Goal: Navigation & Orientation: Find specific page/section

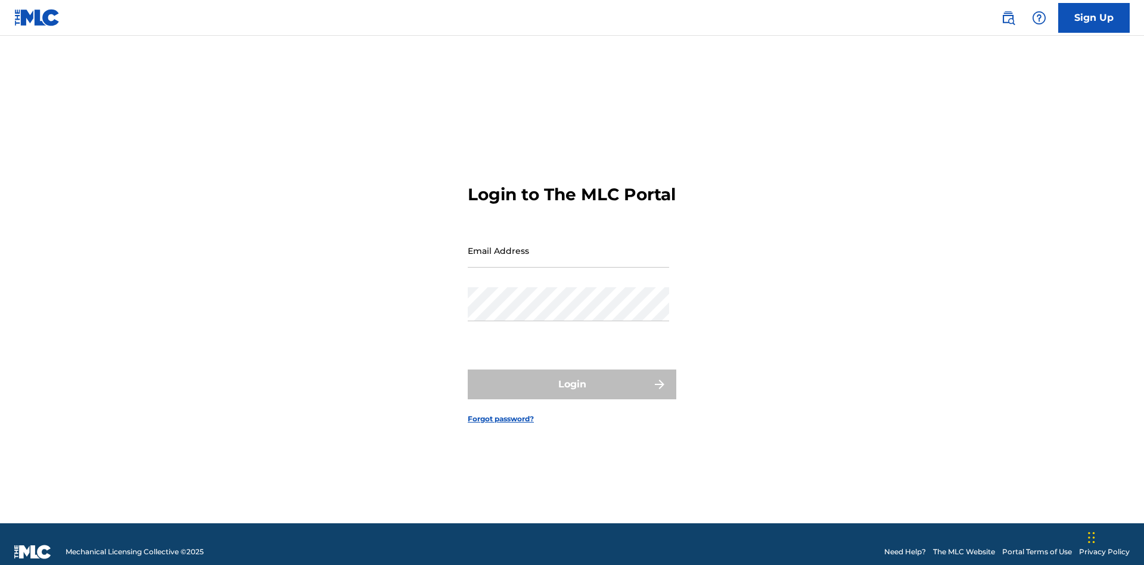
scroll to position [15, 0]
click at [568, 245] on input "Email Address" at bounding box center [568, 251] width 201 height 34
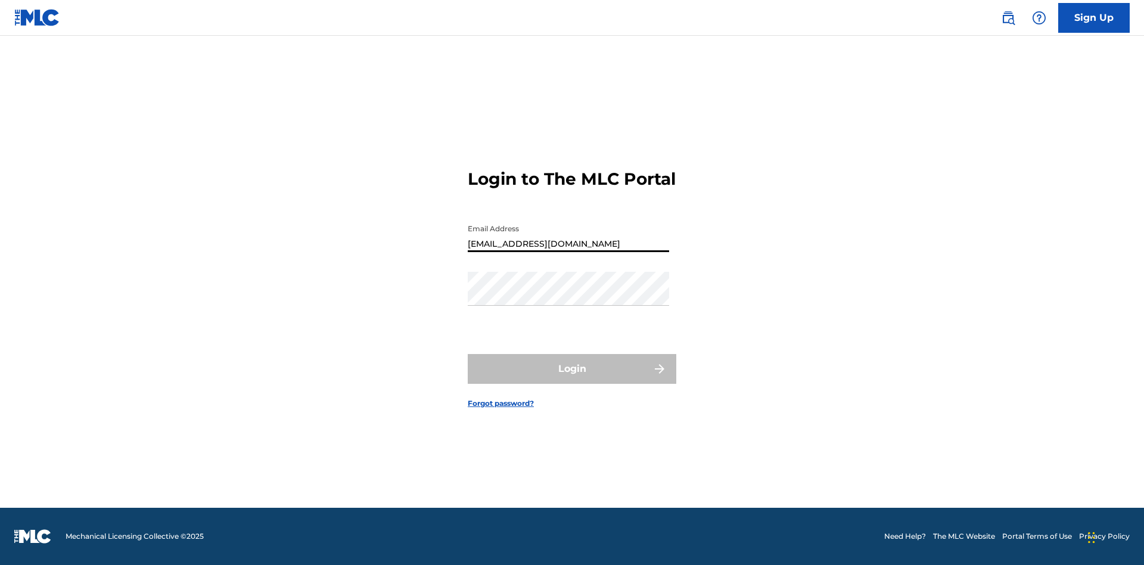
scroll to position [0, 38]
type input "69e1f26e-4564-4e64-8294-61e17a032b43@mailslurp.com"
click at [572, 379] on button "Login" at bounding box center [572, 369] width 209 height 30
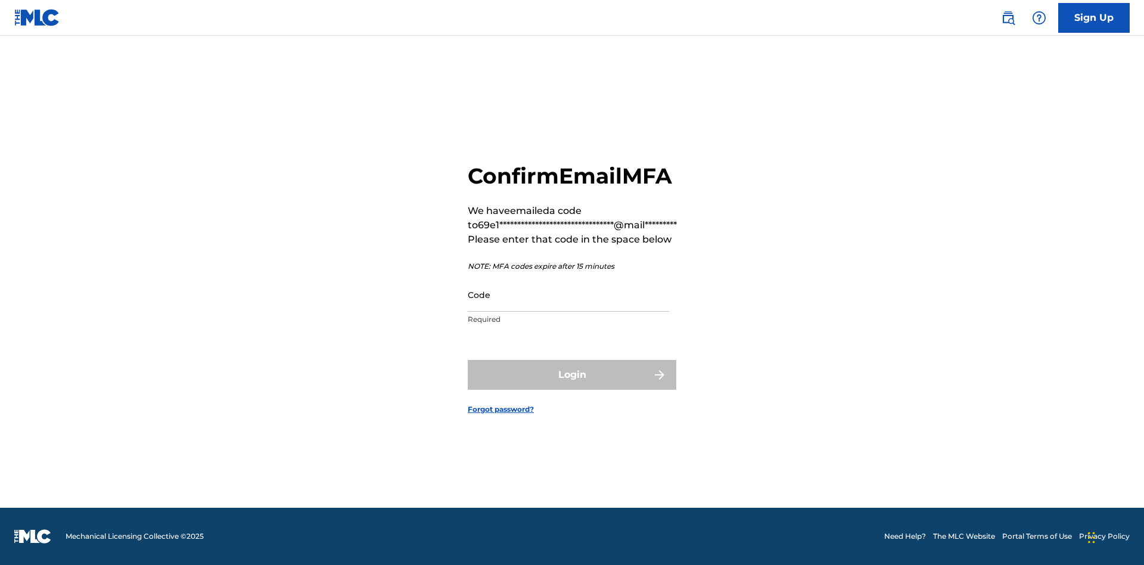
click at [568, 294] on input "Code" at bounding box center [568, 295] width 201 height 34
type input "701598"
click at [572, 374] on button "Login" at bounding box center [572, 375] width 209 height 30
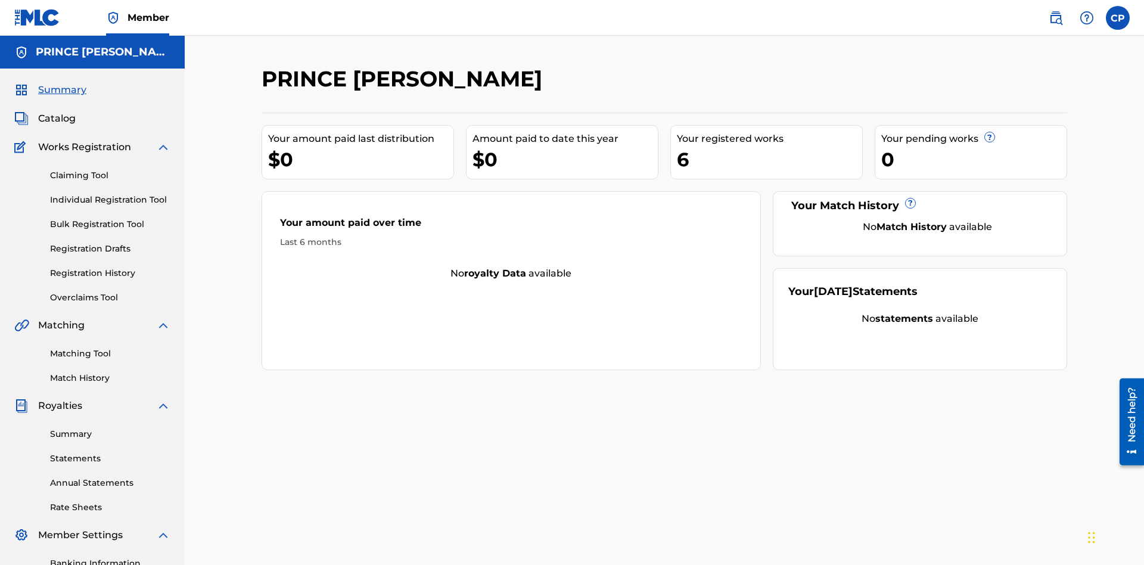
click at [57, 111] on span "Catalog" at bounding box center [57, 118] width 38 height 14
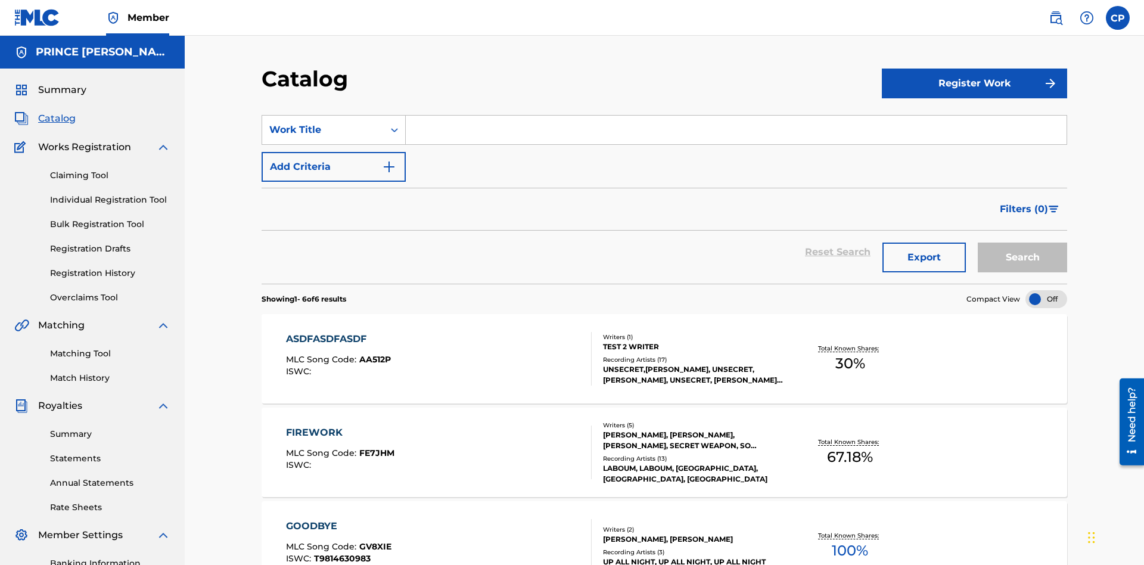
scroll to position [47, 0]
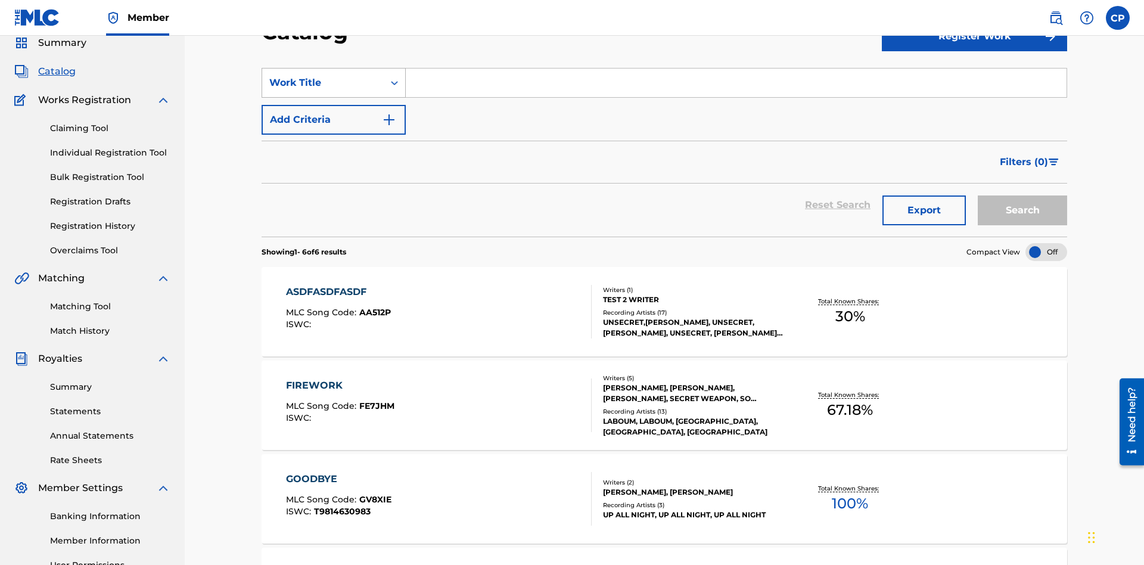
click at [323, 83] on div "Work Title" at bounding box center [322, 83] width 107 height 14
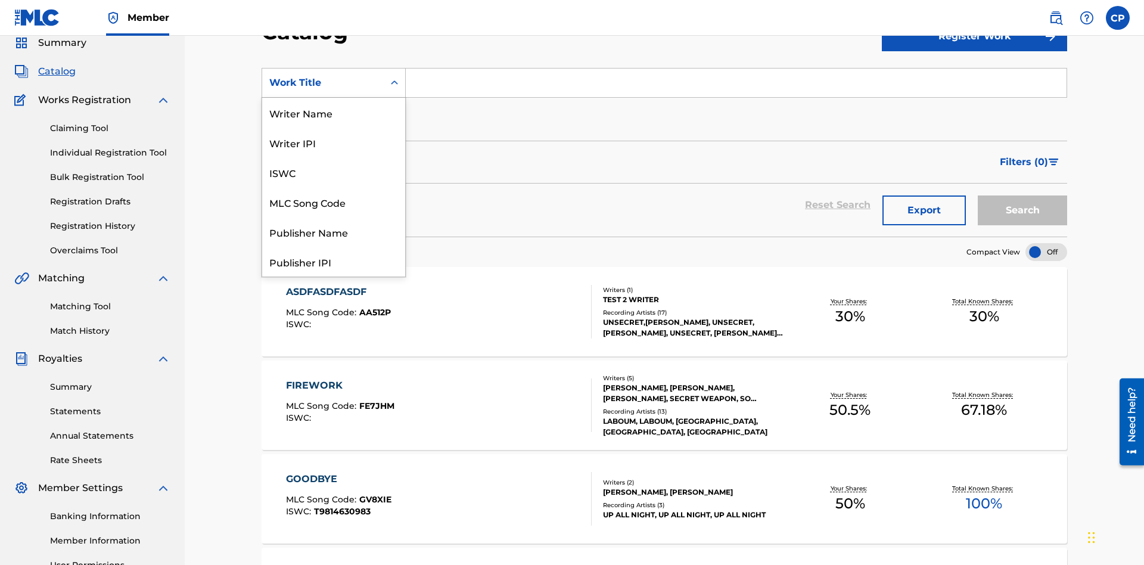
scroll to position [179, 0]
click at [334, 262] on div "Work Title" at bounding box center [333, 262] width 143 height 30
